Goal: Entertainment & Leisure: Browse casually

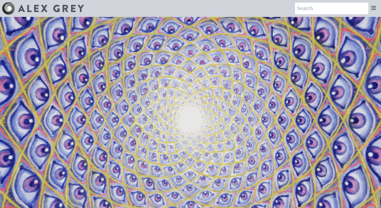
click at [373, 8] on icon at bounding box center [373, 7] width 4 height 3
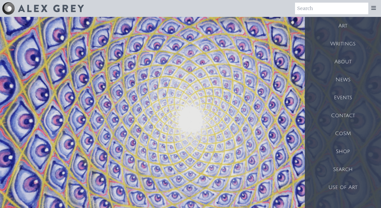
click at [350, 25] on div "Art" at bounding box center [343, 26] width 76 height 18
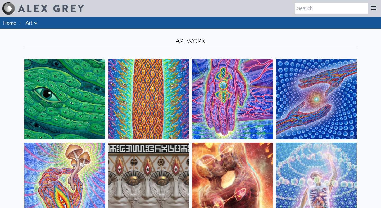
click at [321, 88] on img at bounding box center [316, 99] width 81 height 81
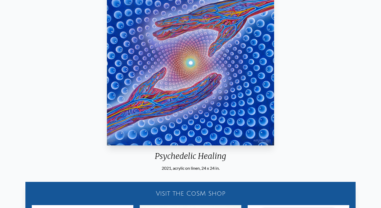
scroll to position [49, 0]
